Goal: Information Seeking & Learning: Learn about a topic

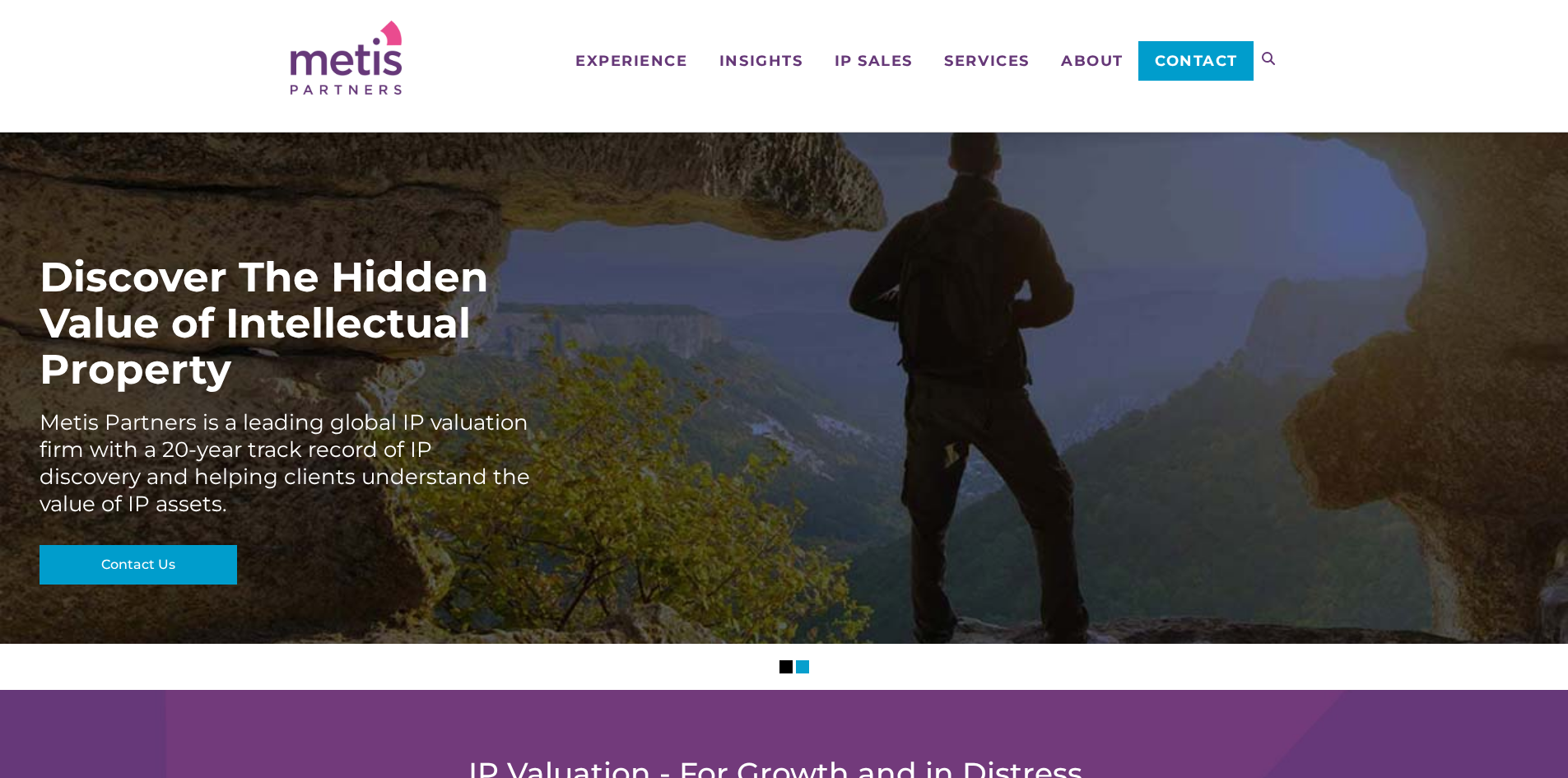
click at [781, 672] on li "0" at bounding box center [786, 667] width 14 height 14
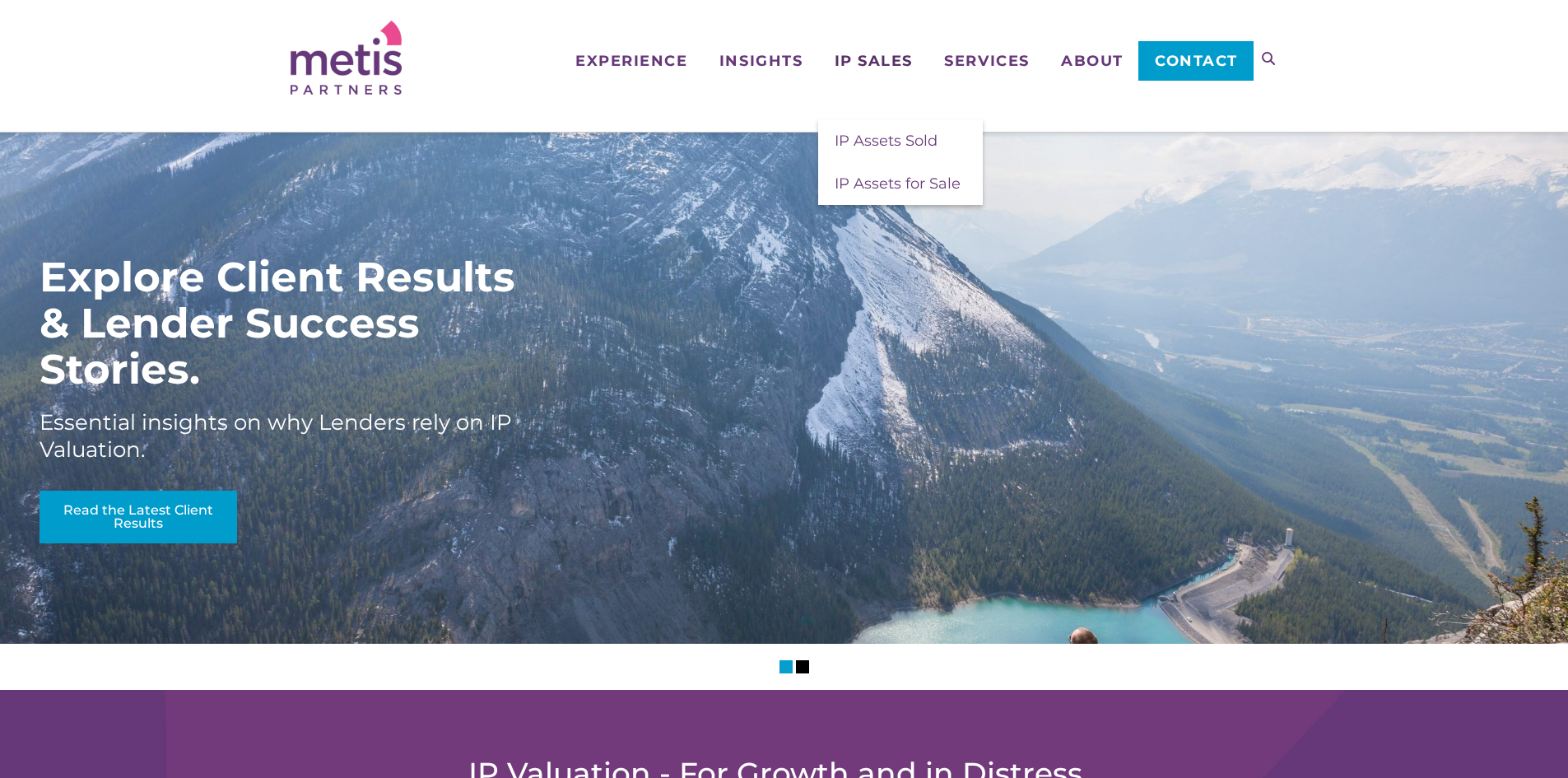
click at [870, 59] on span "IP Sales" at bounding box center [874, 61] width 78 height 14
click at [862, 178] on span "IP Assets for Sale" at bounding box center [897, 184] width 126 height 18
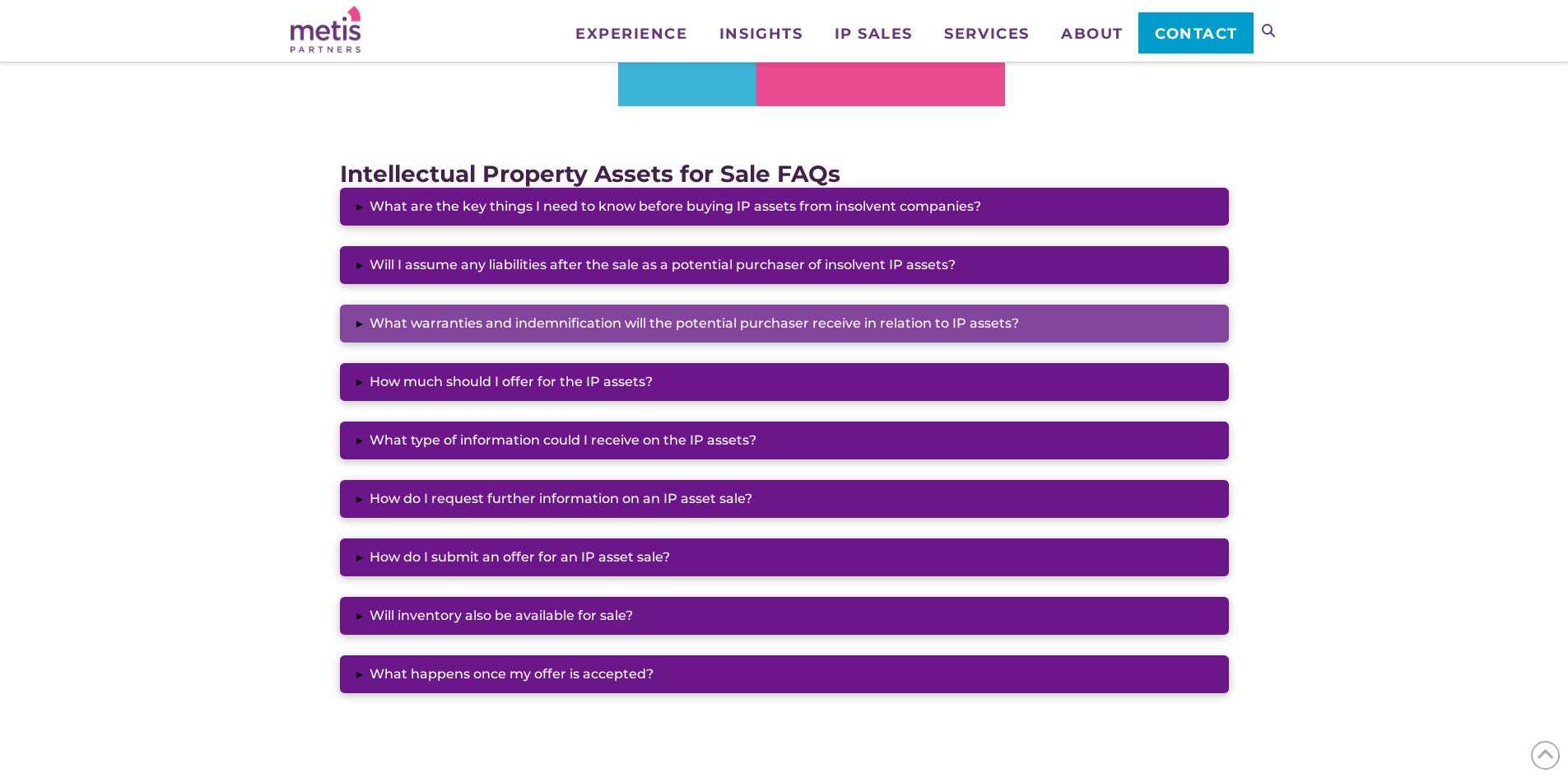
scroll to position [1318, 0]
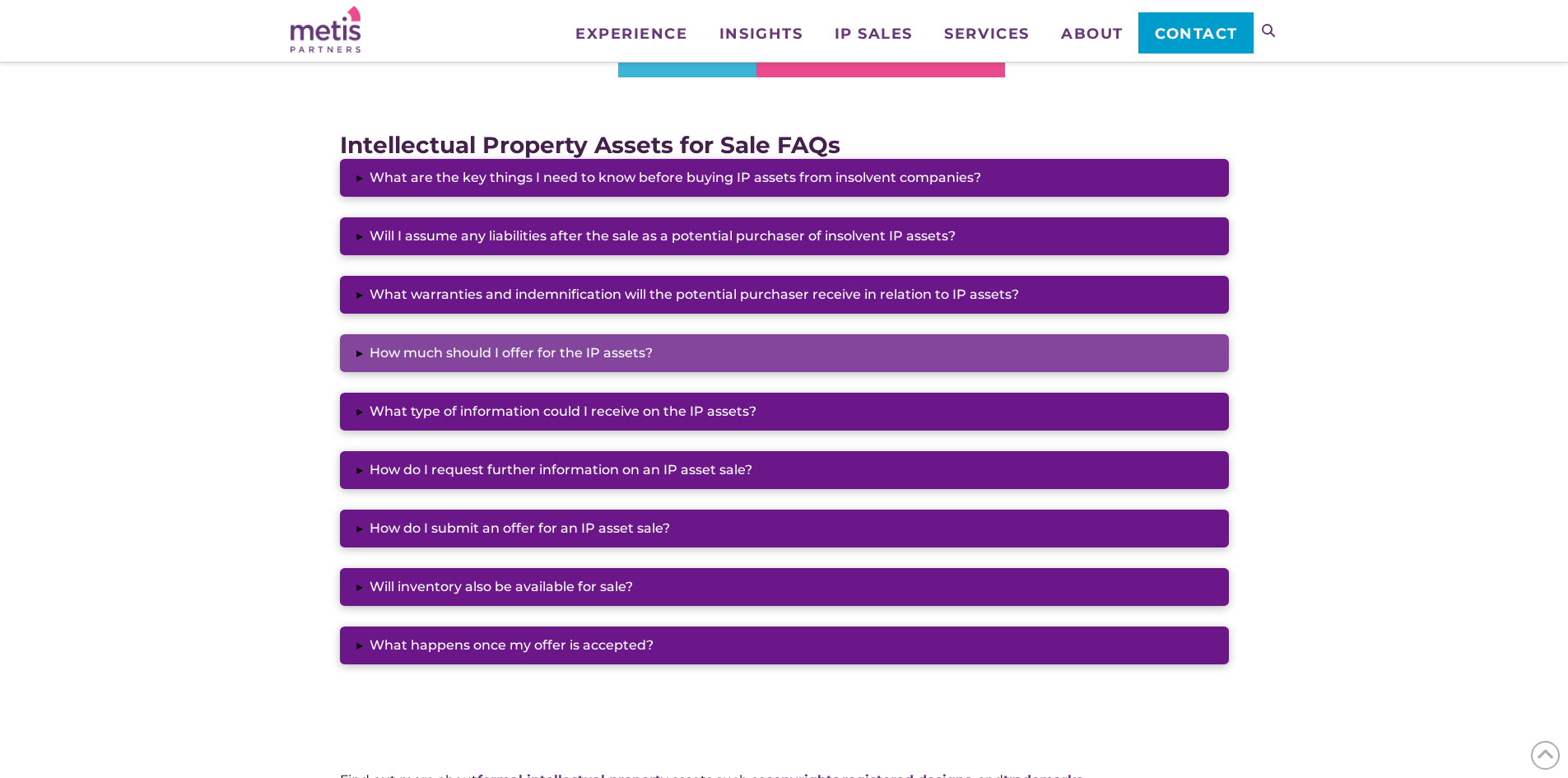
click at [542, 350] on button "▸ How much should I offer for the IP assets?" at bounding box center [785, 353] width 889 height 38
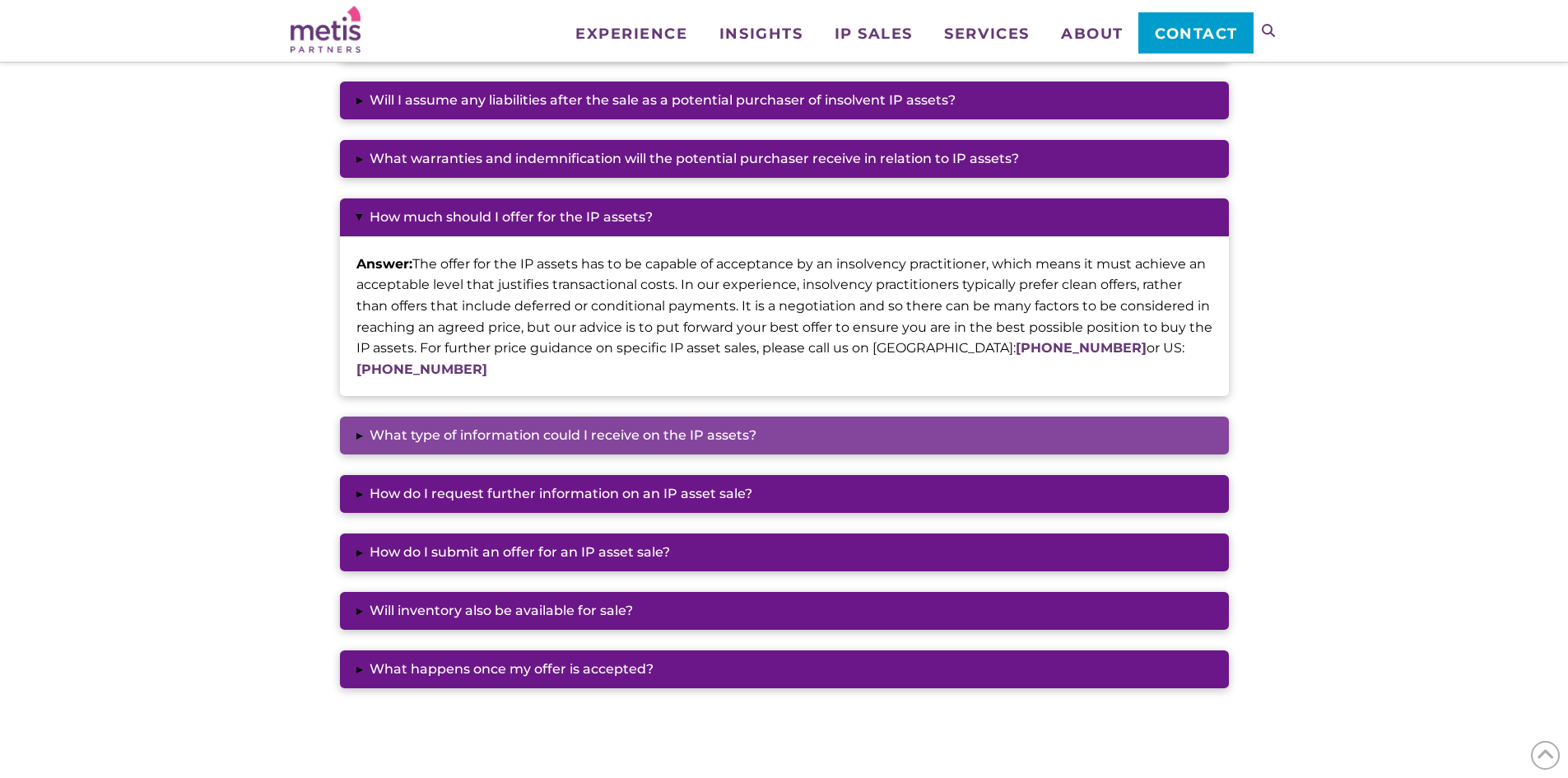
scroll to position [1483, 0]
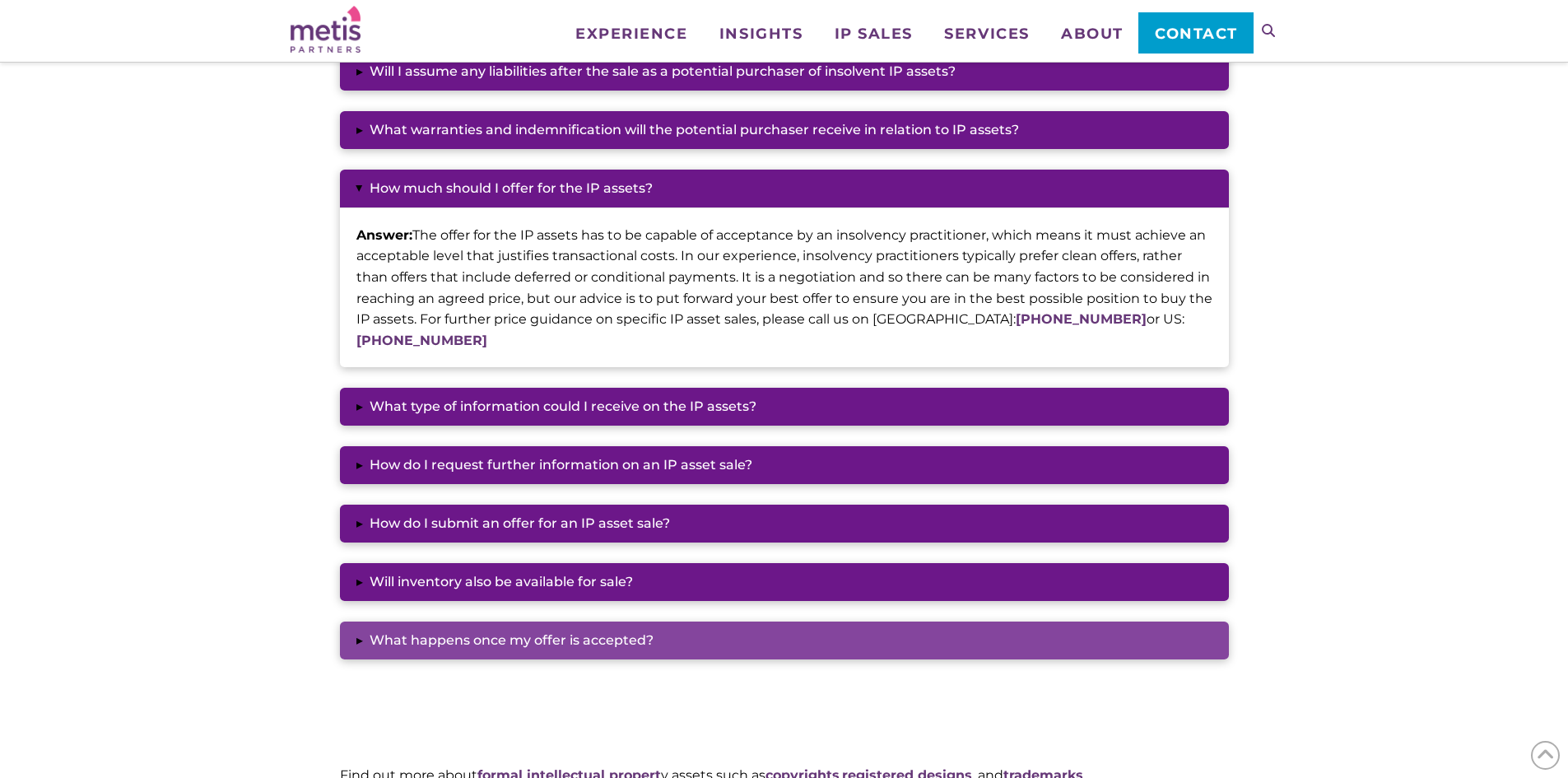
click at [550, 625] on button "▸ What happens once my offer is accepted?" at bounding box center [785, 641] width 889 height 38
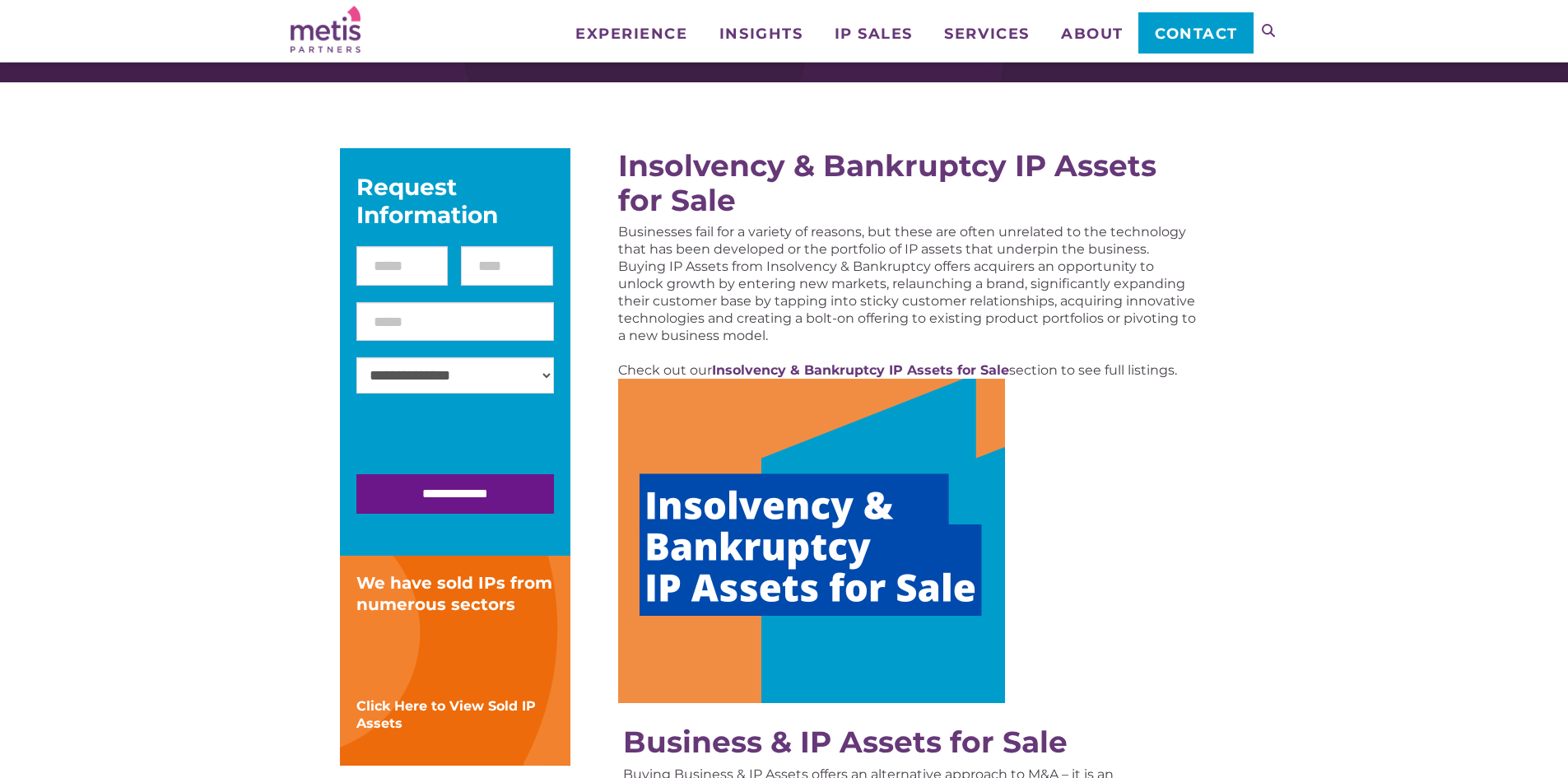
scroll to position [0, 0]
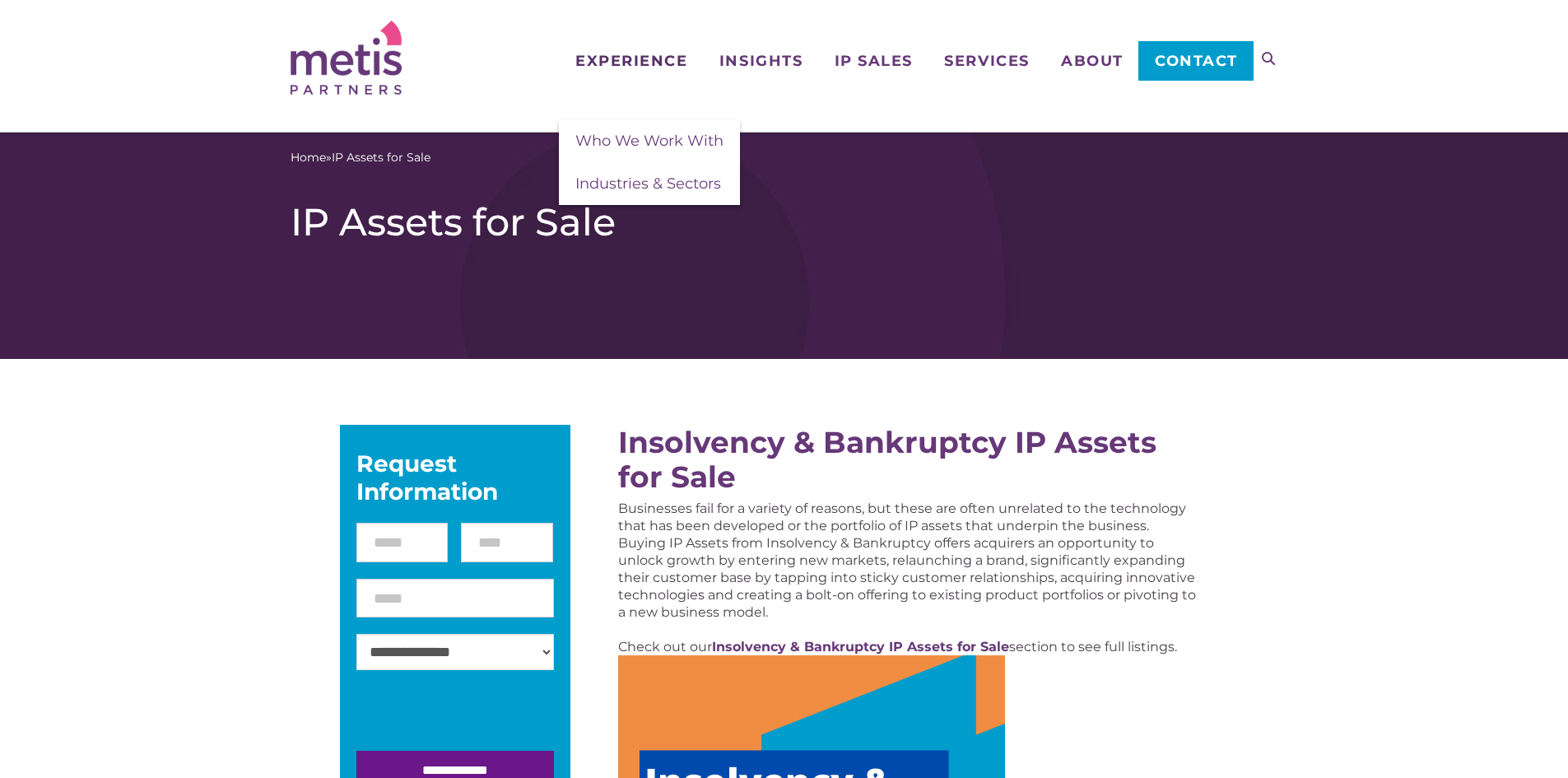
click at [636, 58] on span "Experience" at bounding box center [632, 61] width 112 height 14
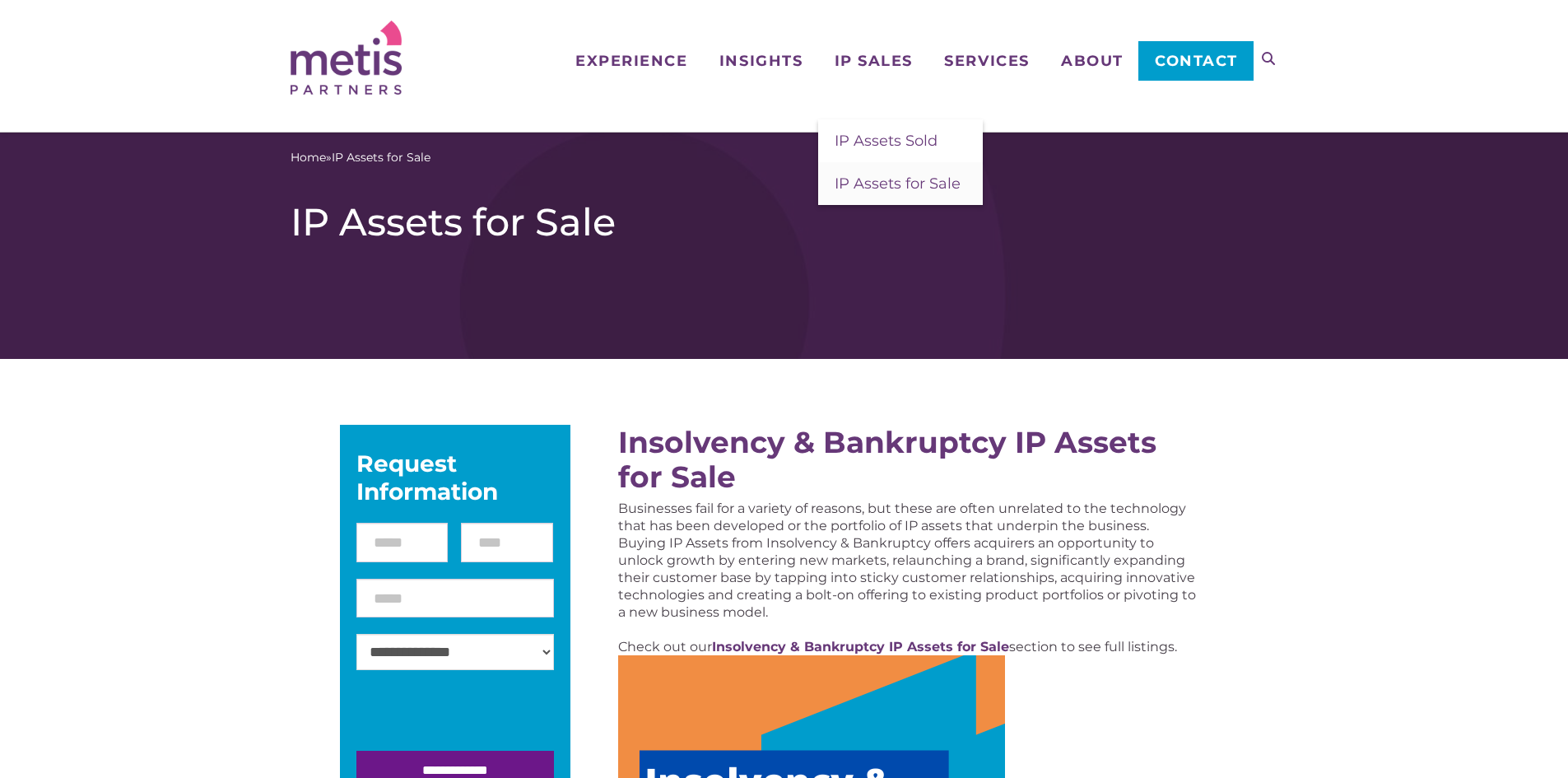
click at [341, 68] on img at bounding box center [346, 58] width 111 height 74
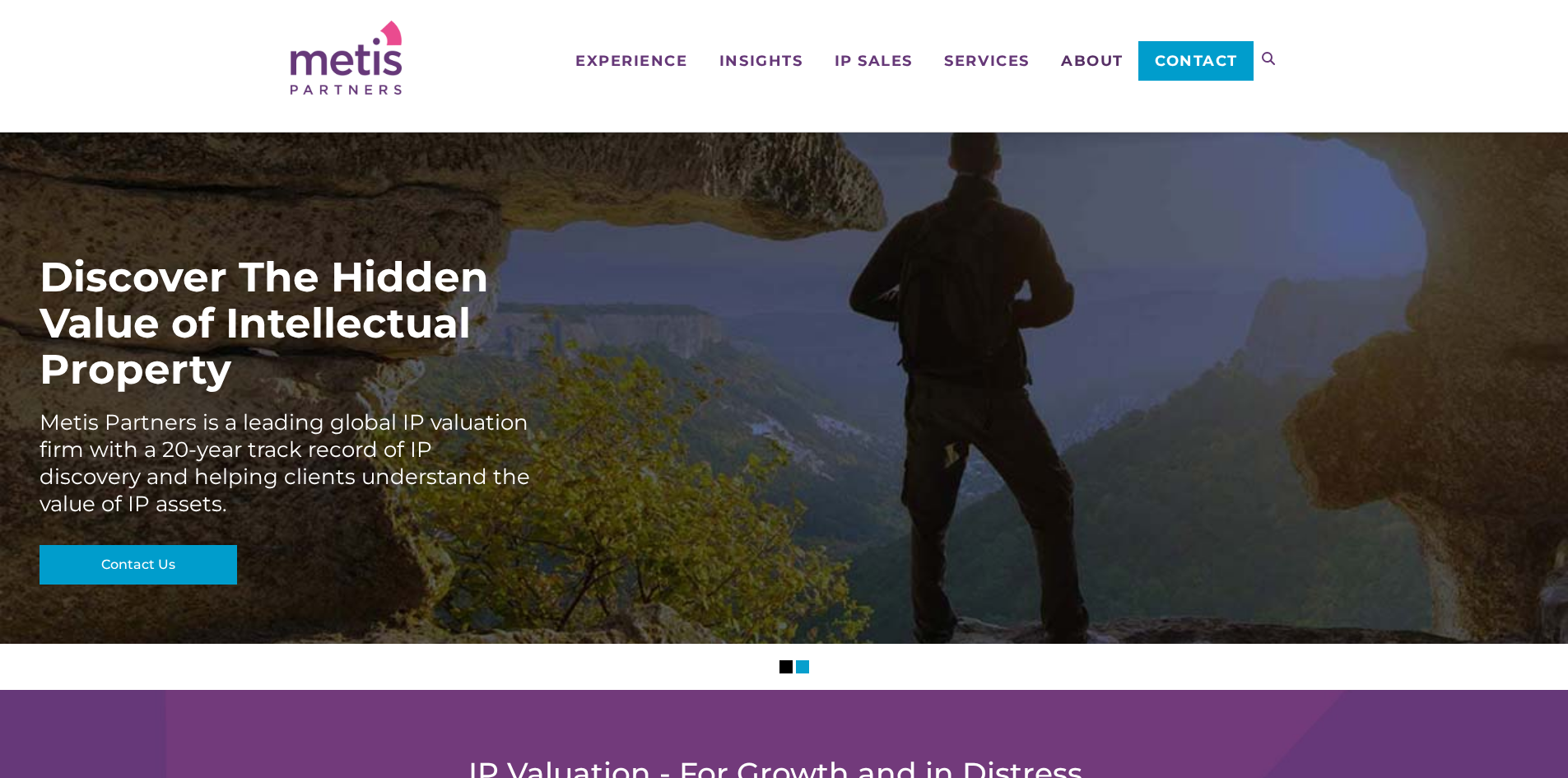
click at [1098, 62] on span "About" at bounding box center [1092, 61] width 62 height 14
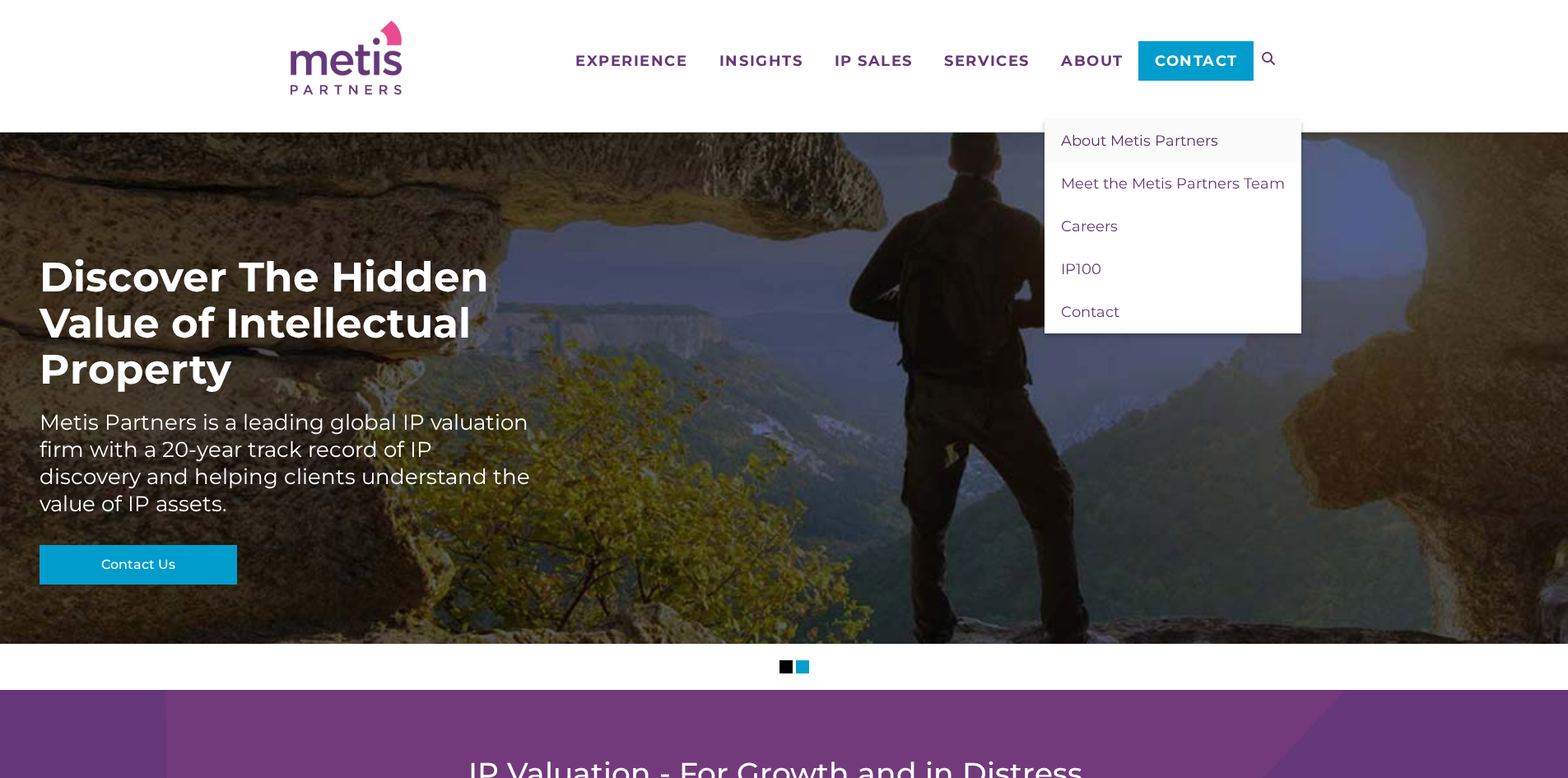
click at [1111, 141] on span "About Metis Partners" at bounding box center [1140, 141] width 158 height 18
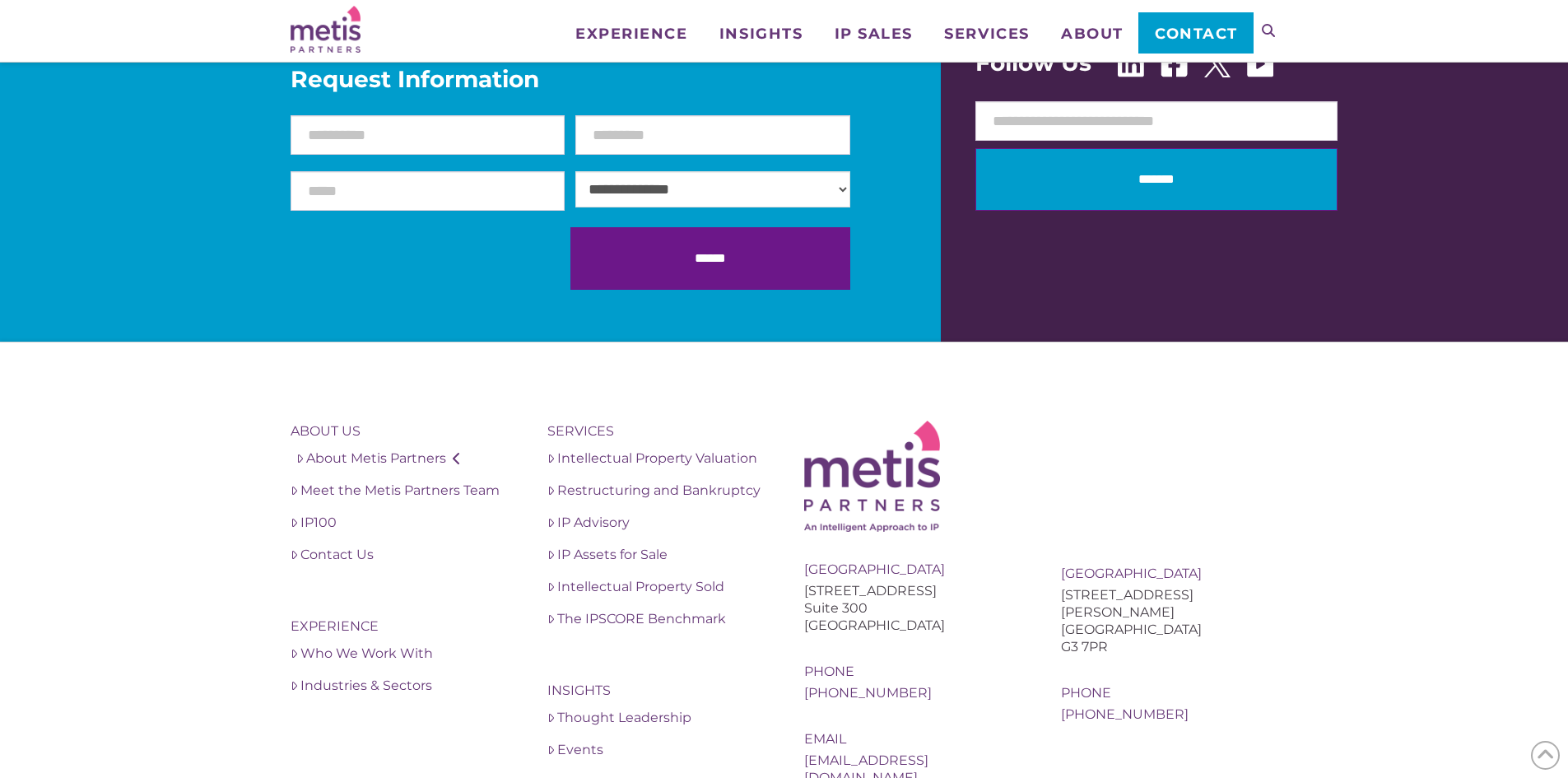
scroll to position [3050, 0]
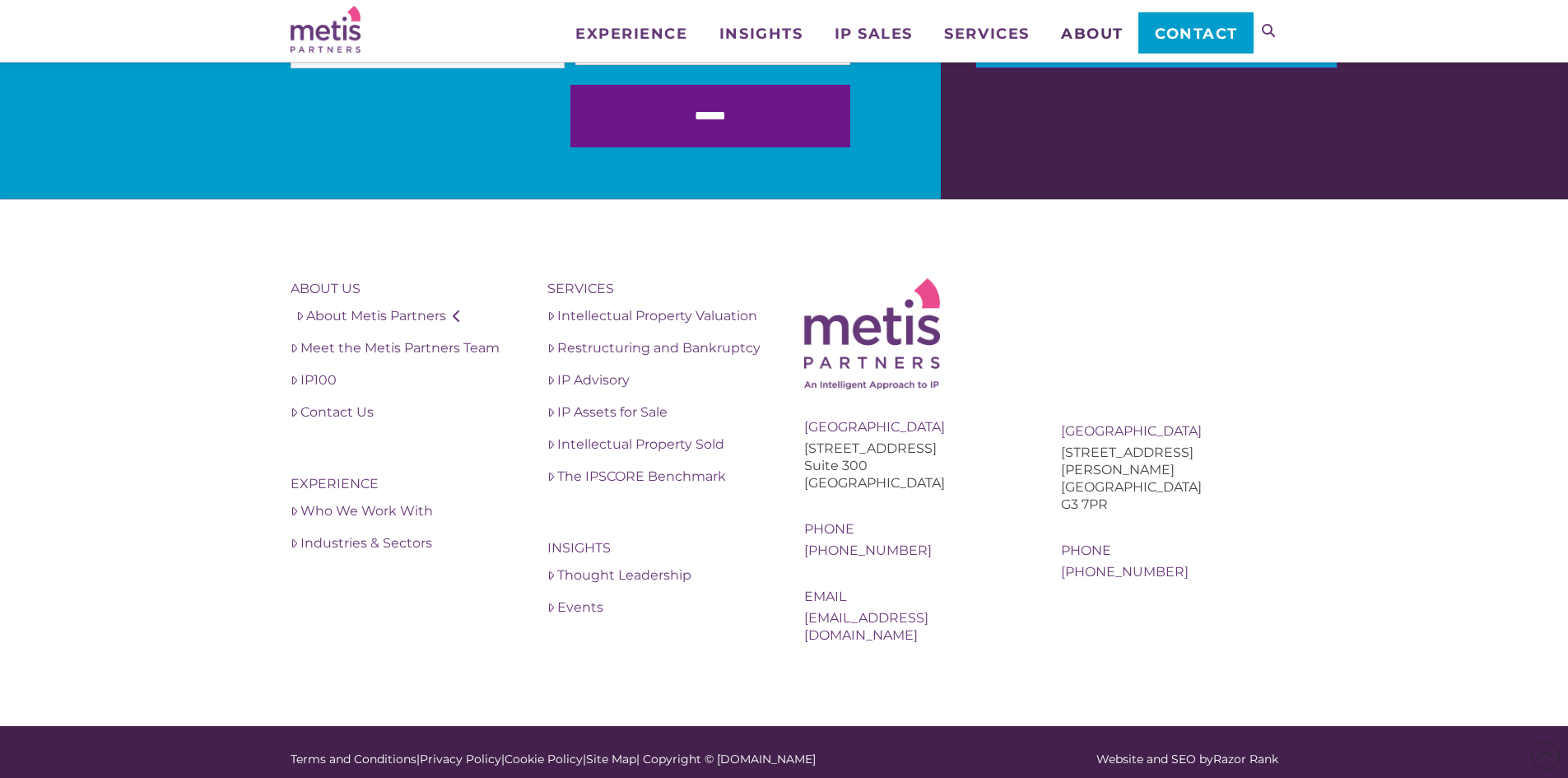
click at [1088, 26] on span "About" at bounding box center [1092, 34] width 62 height 14
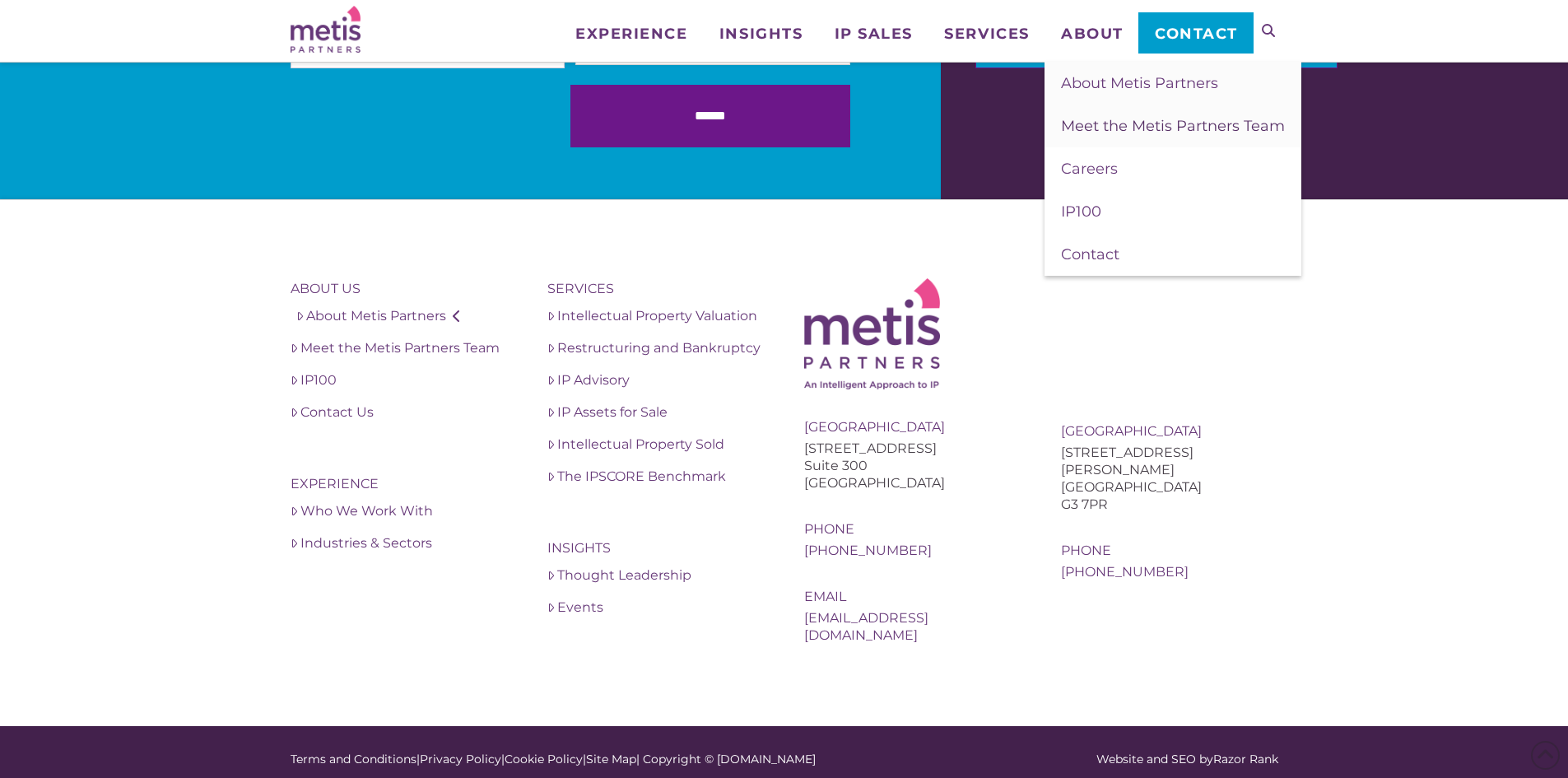
click at [1095, 126] on span "Meet the Metis Partners Team" at bounding box center [1172, 126] width 224 height 18
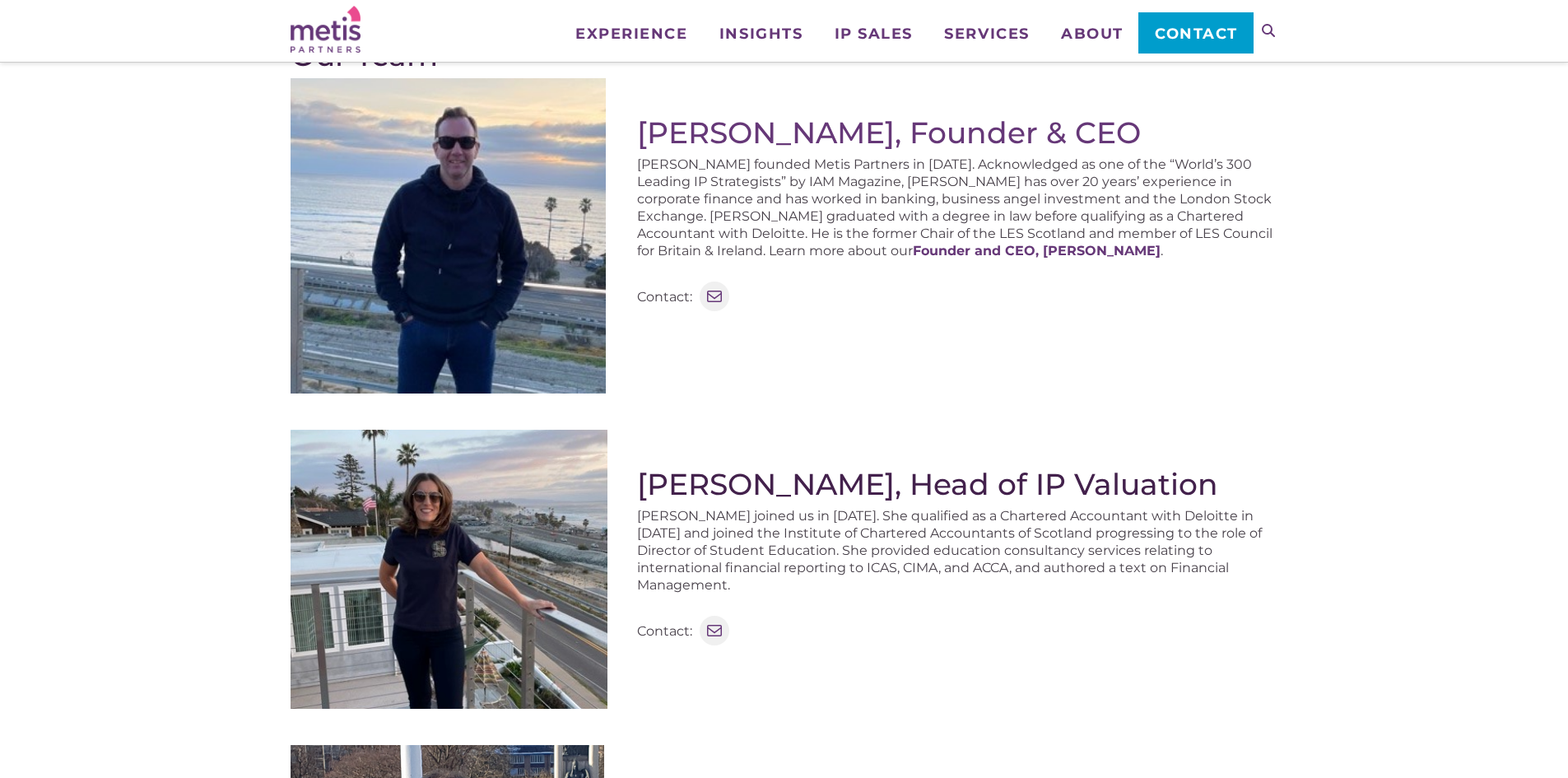
scroll to position [330, 0]
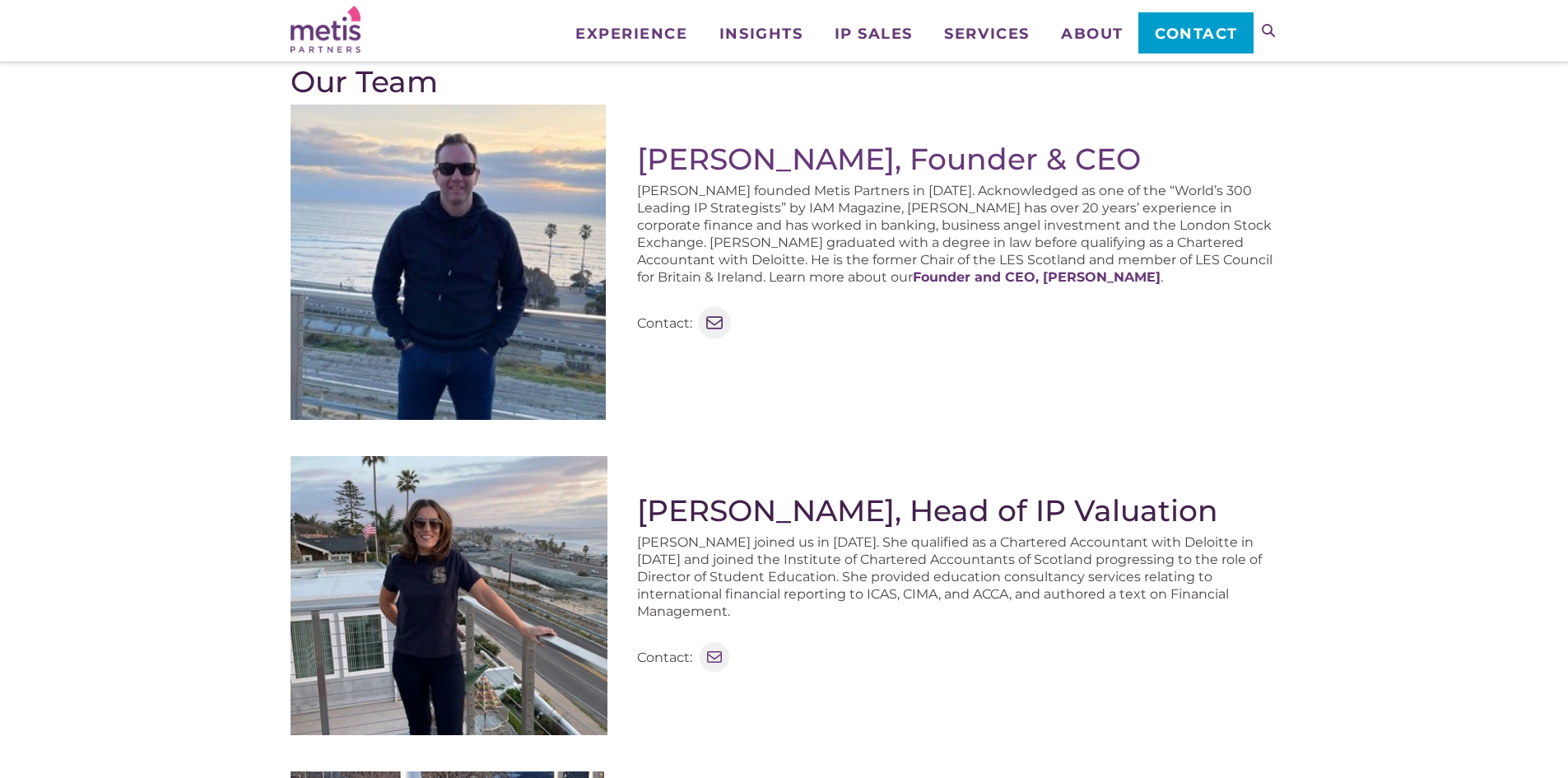
click at [721, 322] on icon at bounding box center [715, 323] width 22 height 22
click at [705, 328] on icon at bounding box center [715, 323] width 22 height 22
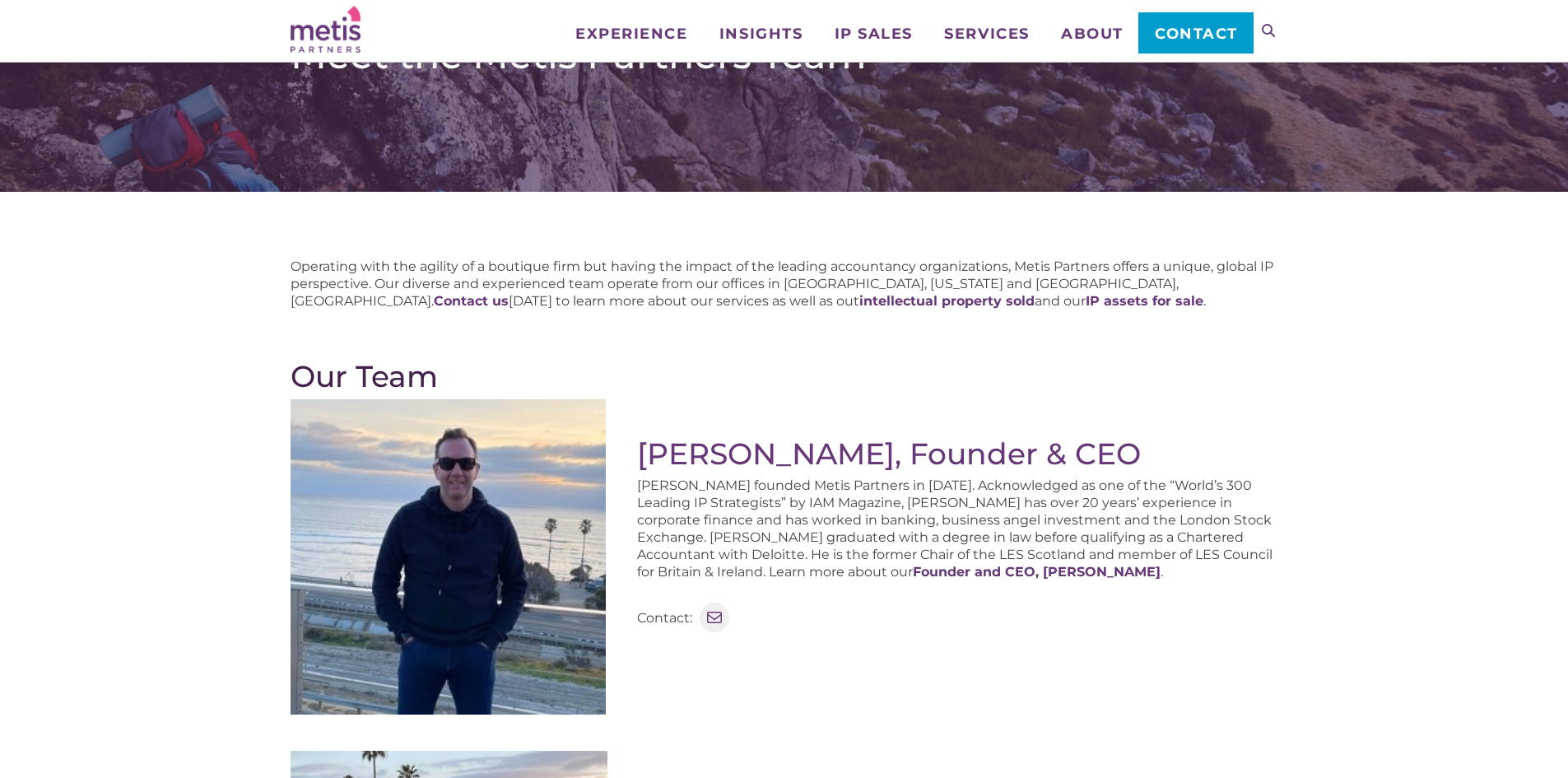
scroll to position [0, 0]
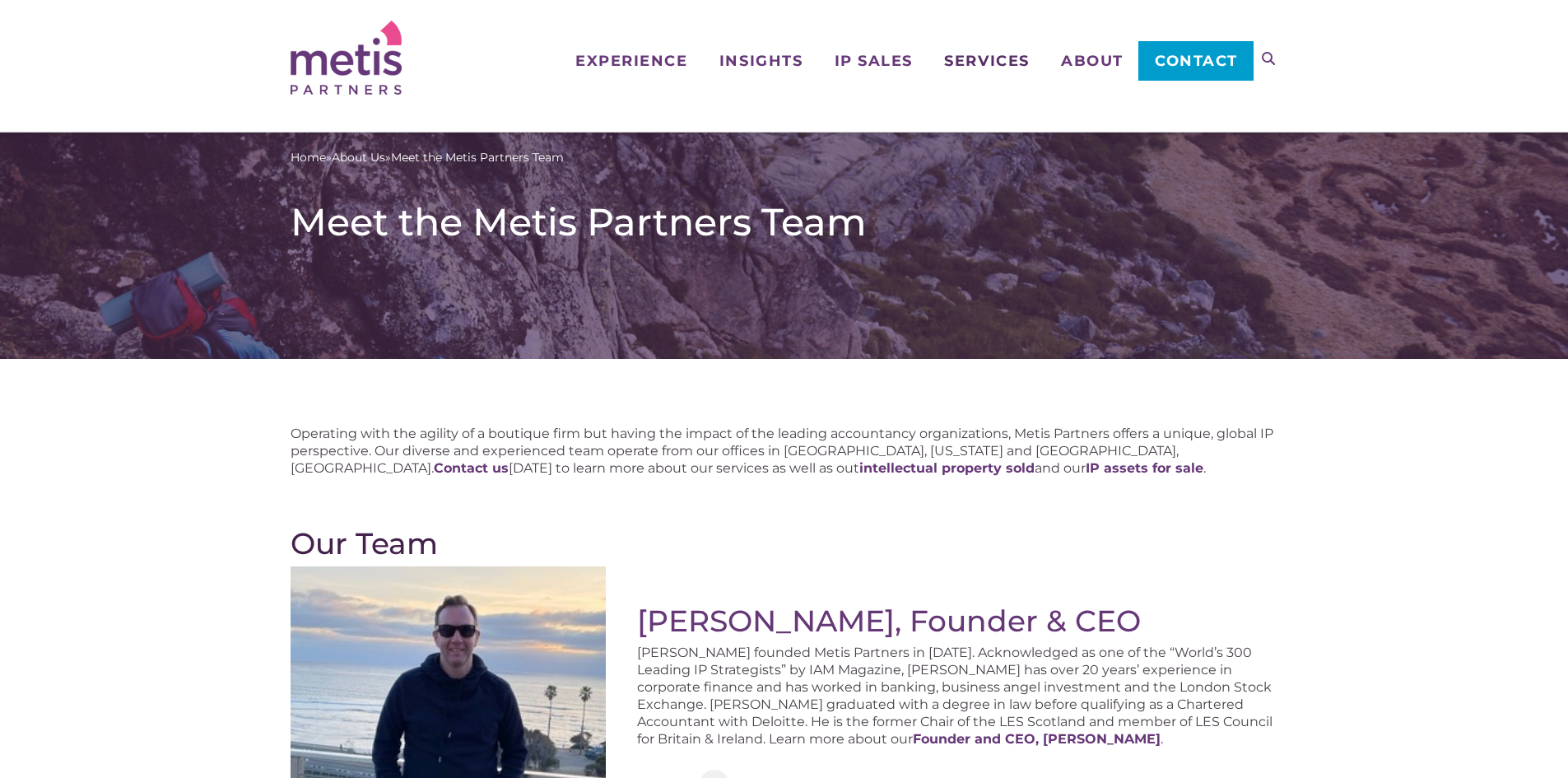
click at [970, 59] on span "Services" at bounding box center [987, 61] width 85 height 14
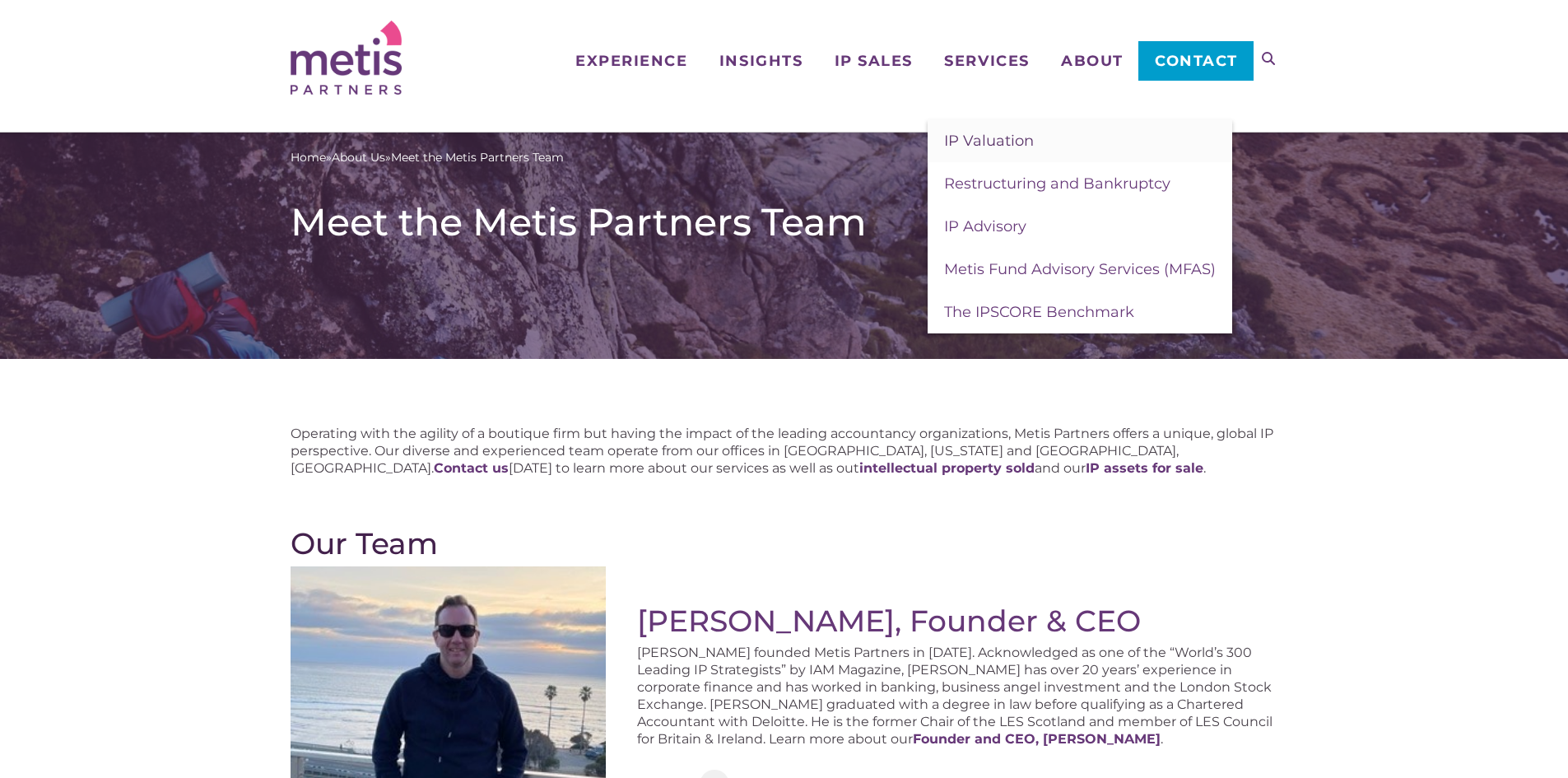
click at [983, 141] on span "IP Valuation" at bounding box center [989, 141] width 90 height 18
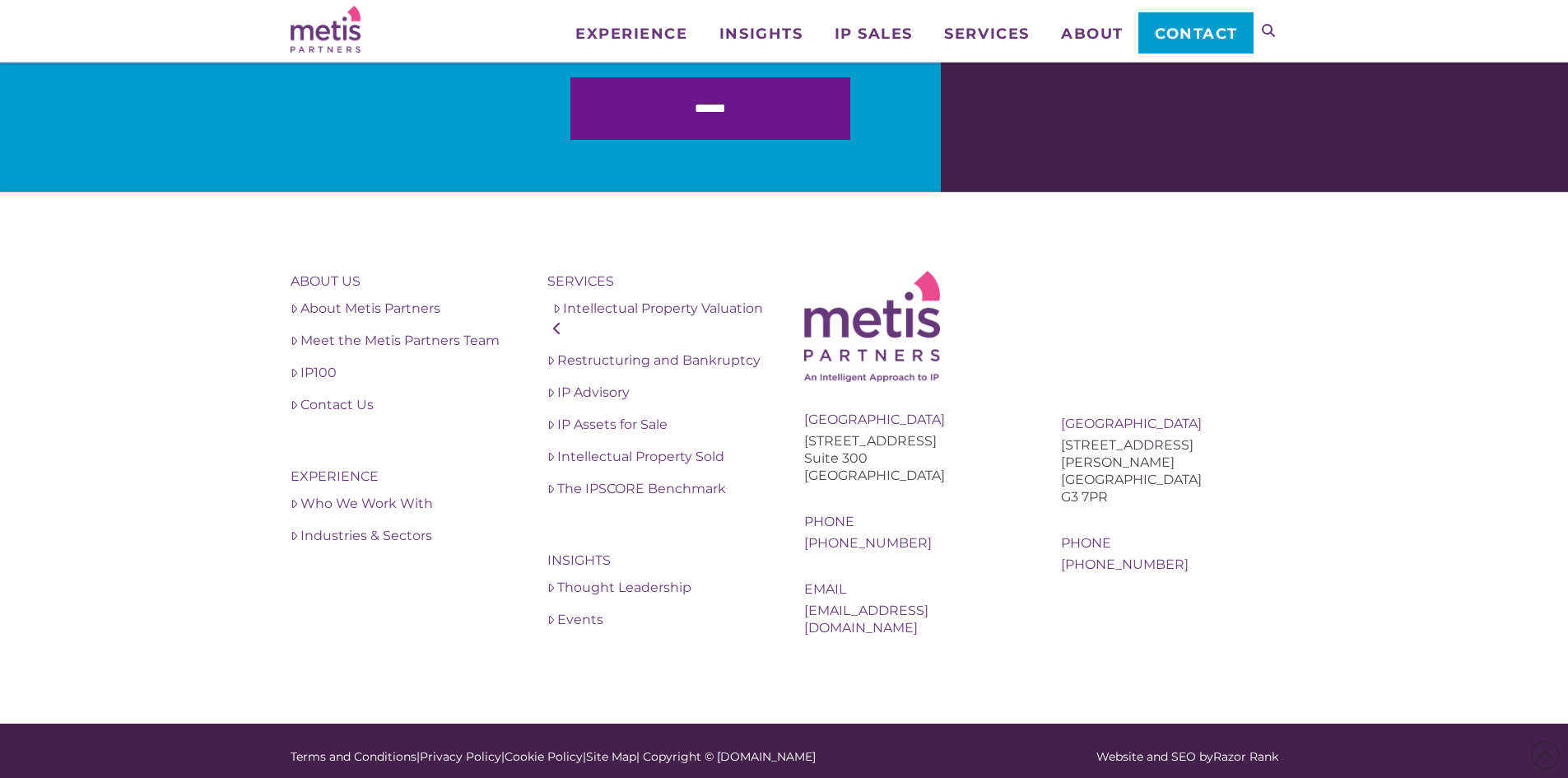
scroll to position [2331, 0]
click at [359, 500] on link "Who We Work With" at bounding box center [399, 504] width 217 height 20
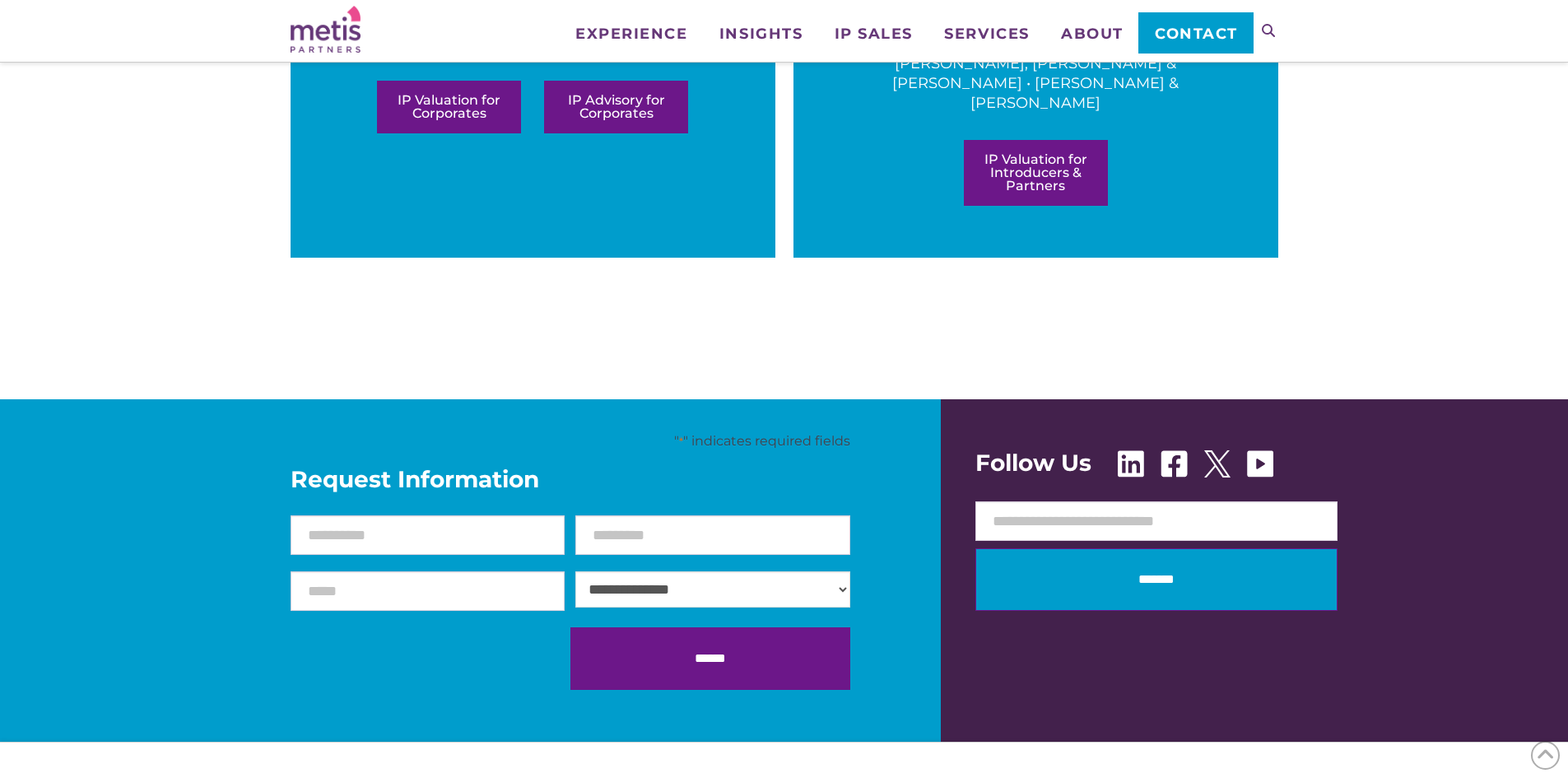
scroll to position [1235, 0]
